Goal: Information Seeking & Learning: Learn about a topic

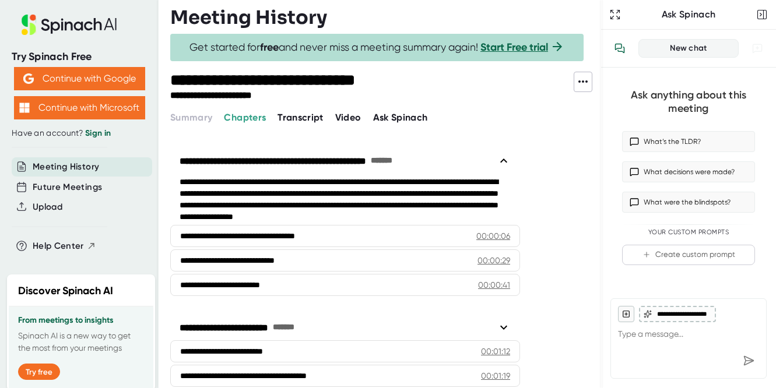
click at [582, 82] on icon at bounding box center [583, 82] width 14 height 14
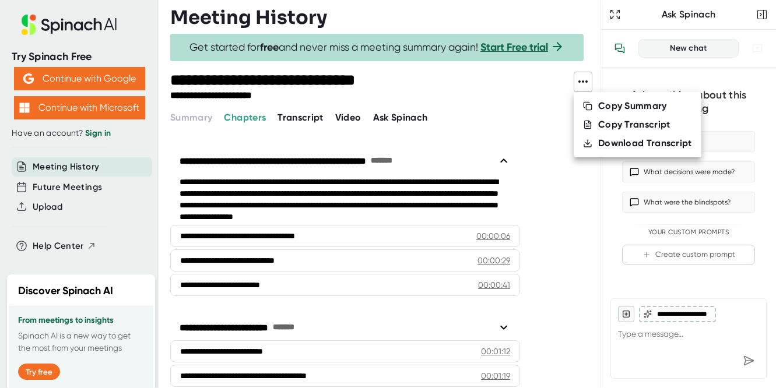
click at [585, 202] on div at bounding box center [388, 194] width 776 height 388
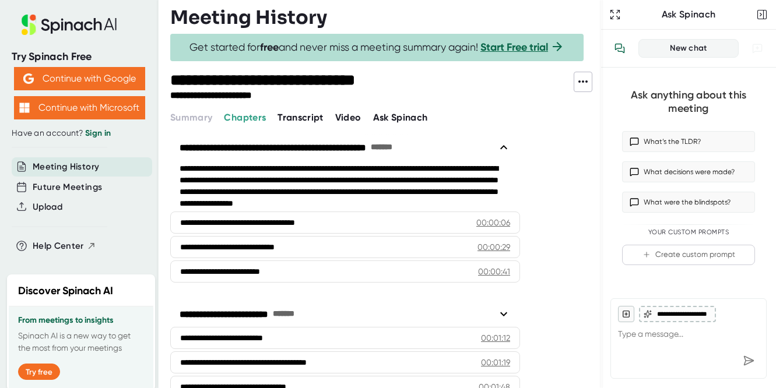
scroll to position [11, 0]
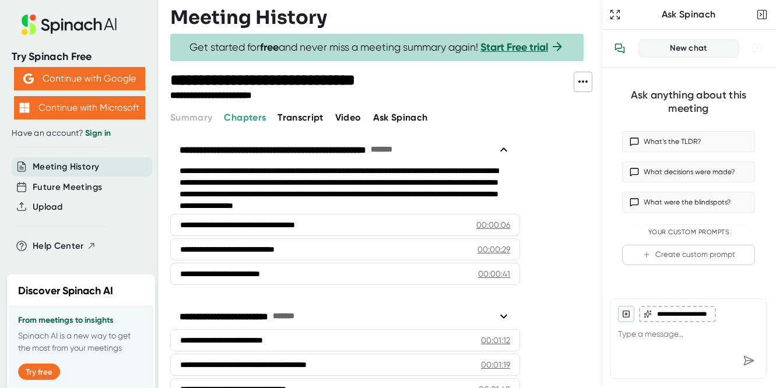
click at [357, 117] on span "Video" at bounding box center [348, 117] width 26 height 11
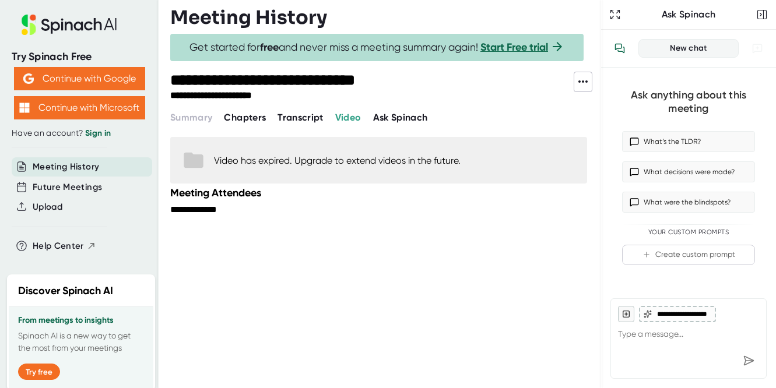
click at [313, 117] on span "Transcript" at bounding box center [301, 117] width 46 height 11
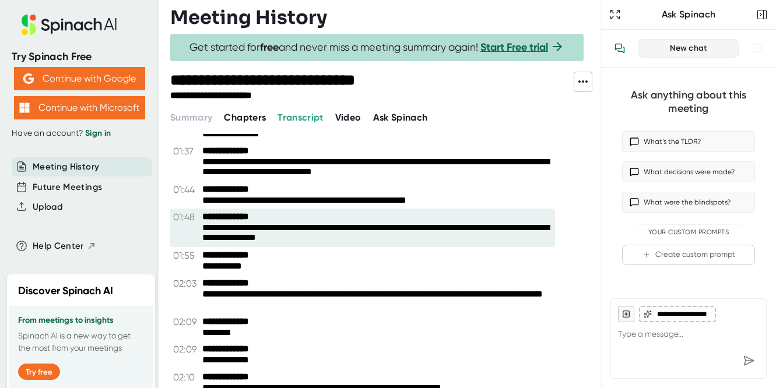
scroll to position [674, 0]
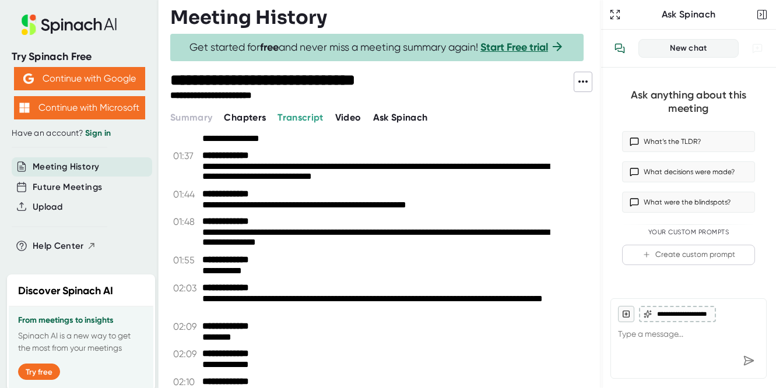
click at [255, 118] on span "Chapters" at bounding box center [245, 117] width 42 height 11
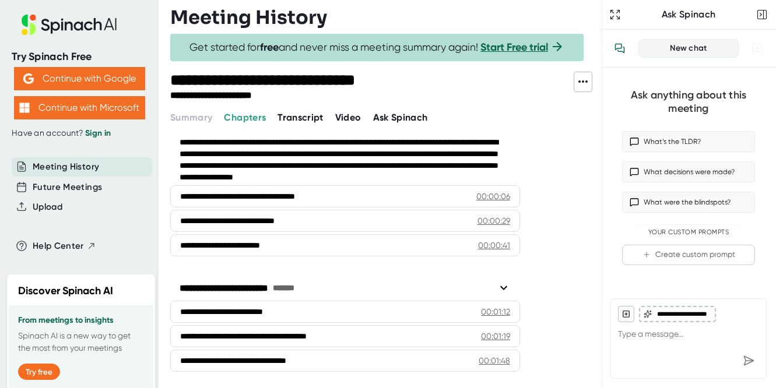
scroll to position [39, 0]
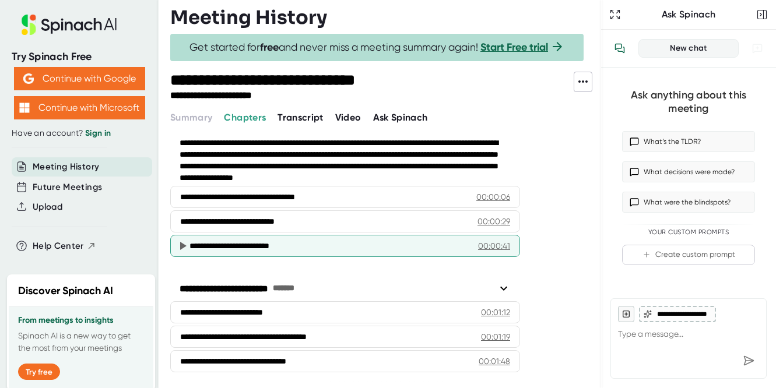
click at [508, 246] on div "00:00:41" at bounding box center [494, 246] width 32 height 12
click at [345, 245] on div "**********" at bounding box center [329, 246] width 280 height 12
